Goal: Find specific page/section: Find specific page/section

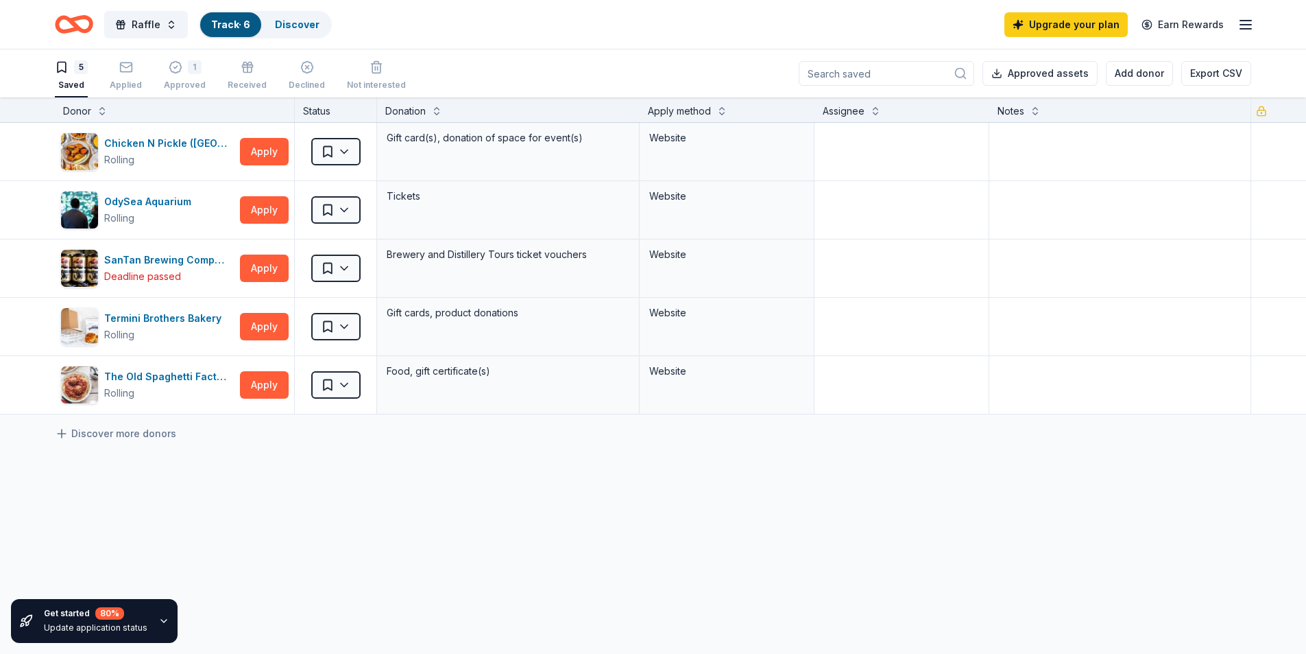
click at [213, 19] on link "Track · 6" at bounding box center [230, 25] width 39 height 12
click at [137, 22] on span "Raffle" at bounding box center [146, 24] width 29 height 16
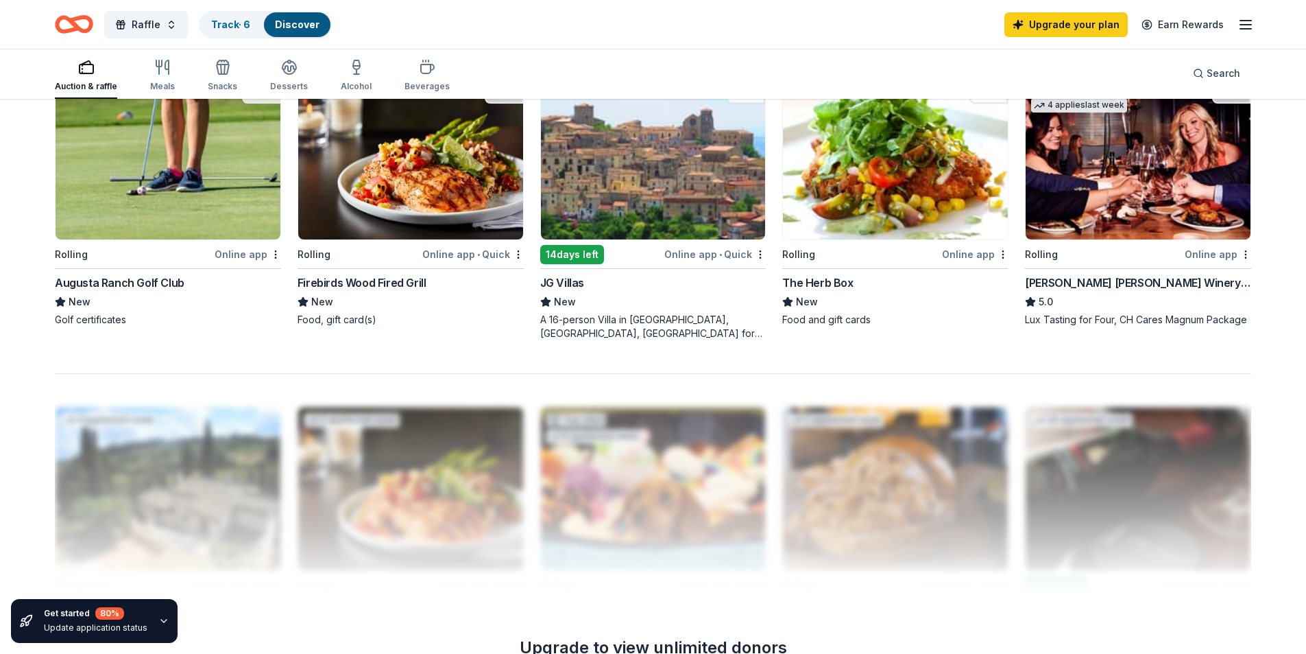
scroll to position [1097, 0]
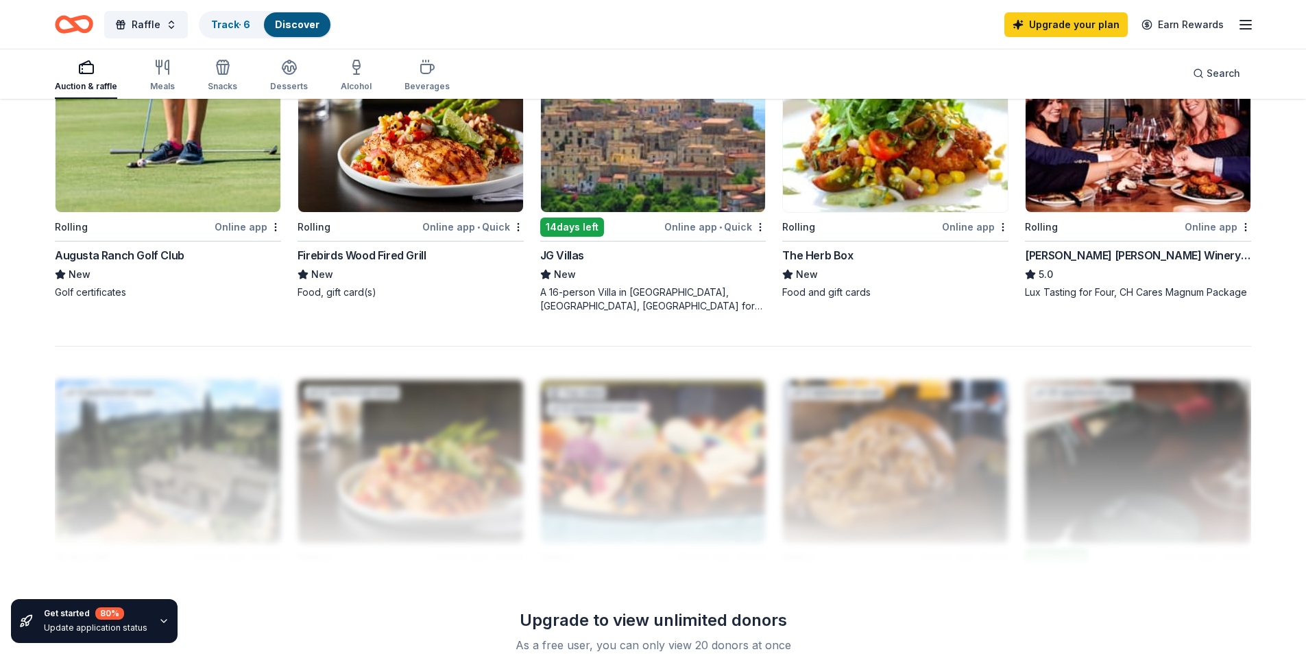
click at [409, 161] on img at bounding box center [410, 130] width 225 height 163
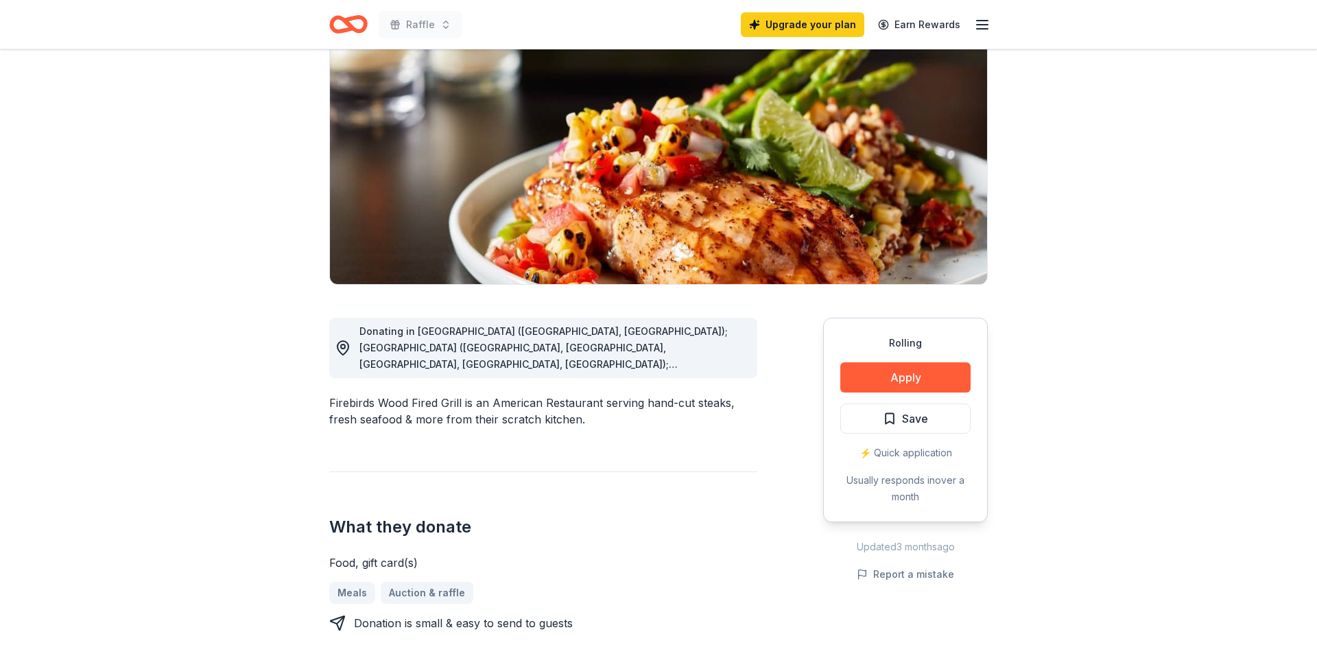
scroll to position [137, 0]
